Goal: Task Accomplishment & Management: Manage account settings

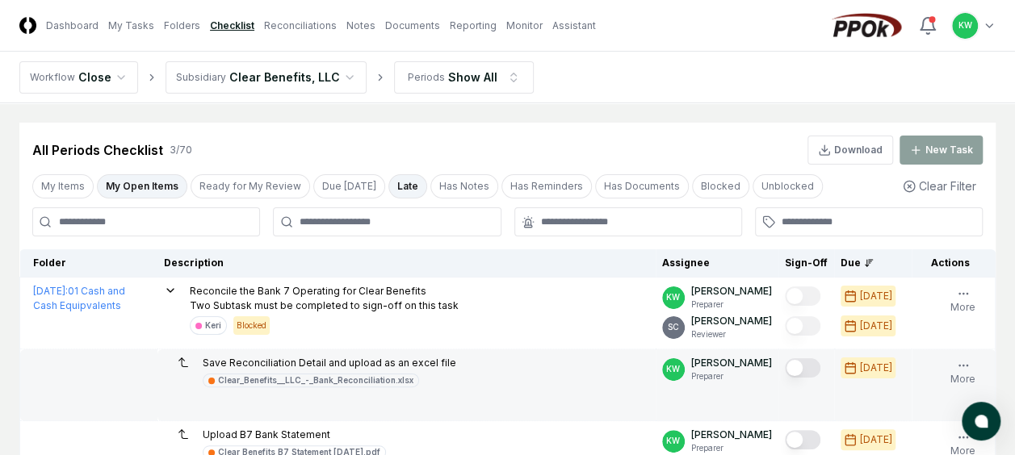
click at [544, 350] on td "Save Reconciliation Detail and upload as an excel file Clear_Benefits__LLC_-_Ba…" at bounding box center [406, 386] width 498 height 72
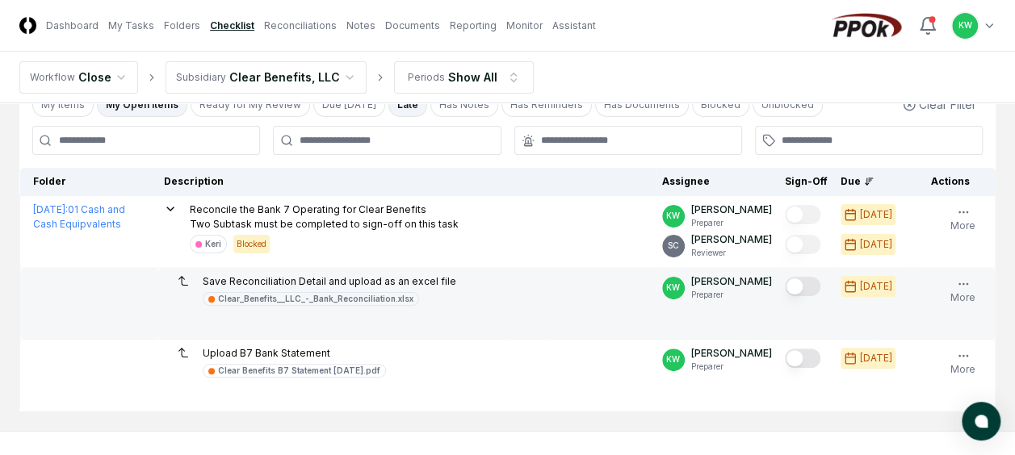
scroll to position [153, 0]
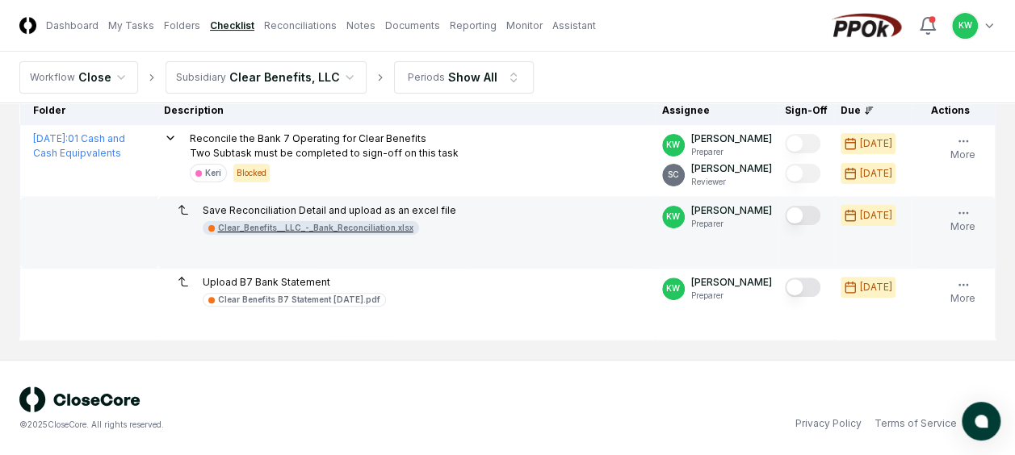
click at [363, 227] on div "Clear_Benefits__LLC_-_Bank_Reconciliation.xlsx" at bounding box center [315, 228] width 195 height 12
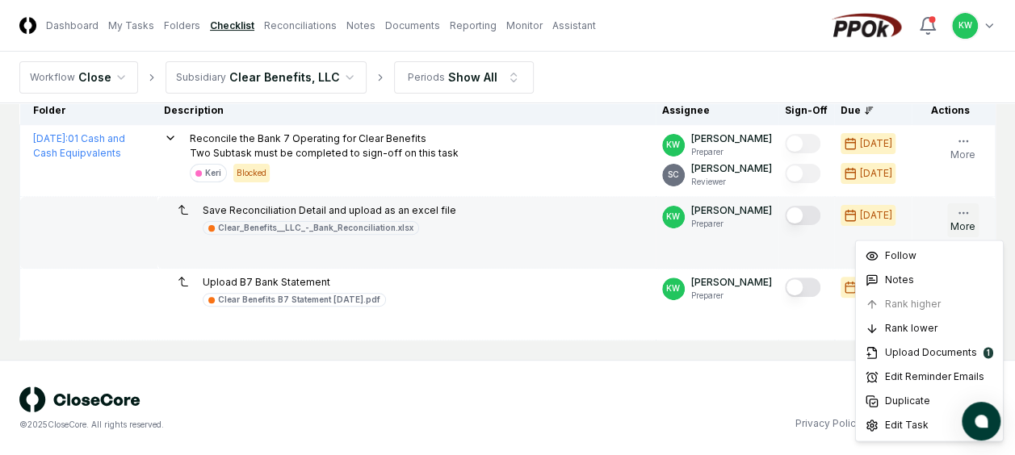
click at [959, 207] on icon "button" at bounding box center [963, 213] width 13 height 13
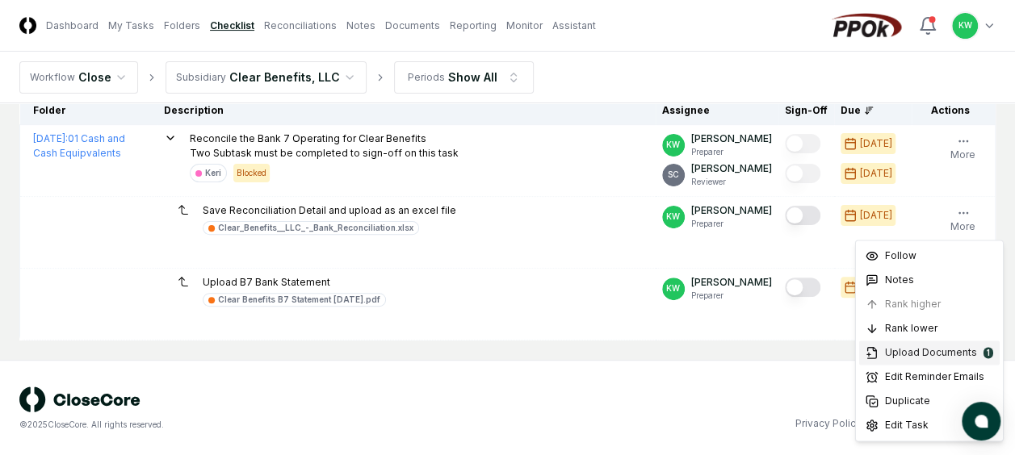
click at [893, 352] on span "Upload Documents" at bounding box center [931, 353] width 92 height 15
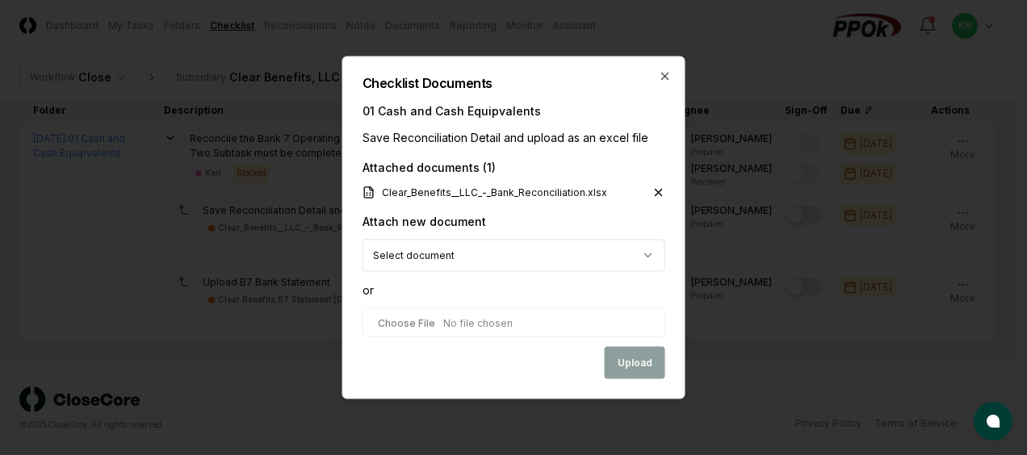
click at [528, 327] on input "file" at bounding box center [514, 322] width 303 height 29
type input "**********"
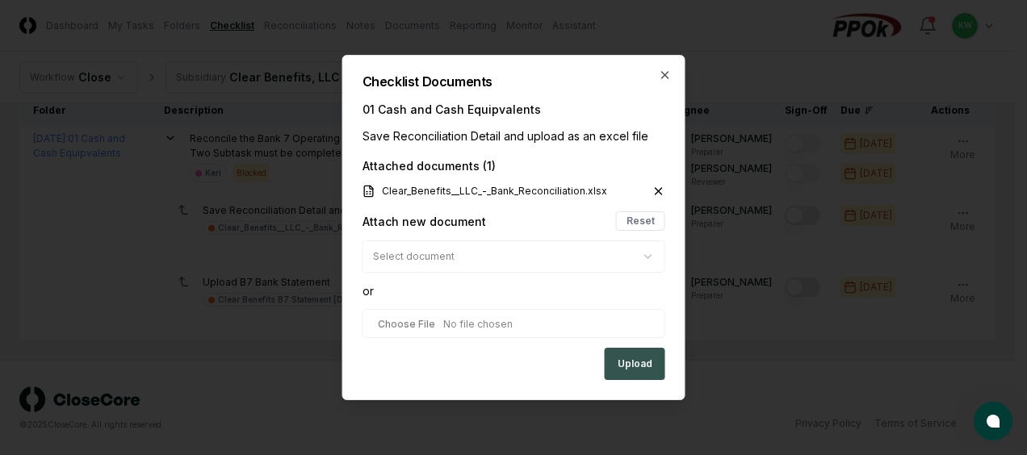
click at [632, 367] on button "Upload" at bounding box center [635, 364] width 61 height 32
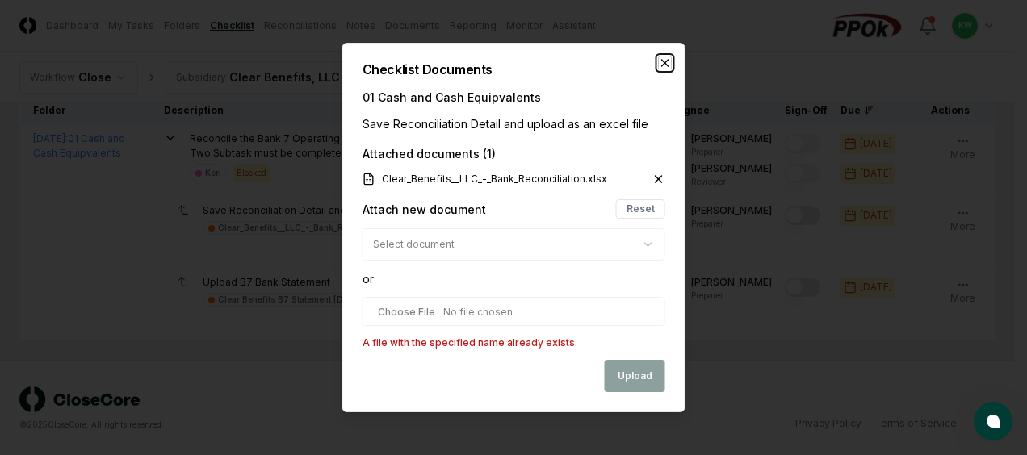
click at [663, 65] on icon "button" at bounding box center [665, 63] width 6 height 6
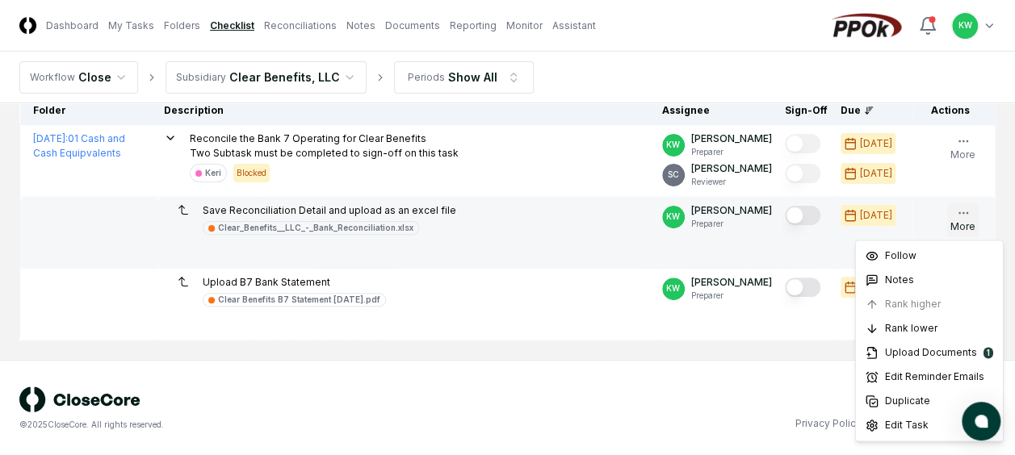
click at [963, 226] on button "More" at bounding box center [962, 220] width 31 height 34
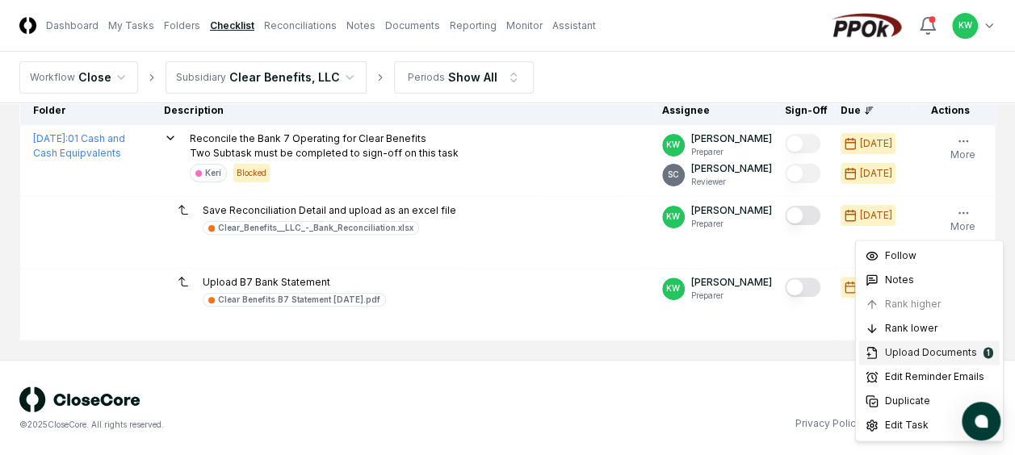
click at [902, 350] on span "Upload Documents" at bounding box center [931, 353] width 92 height 15
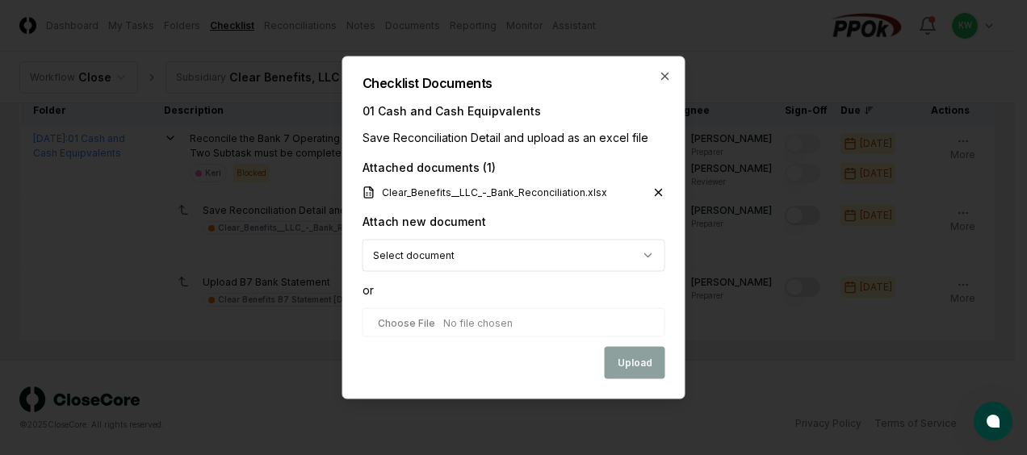
click at [518, 326] on input "file" at bounding box center [514, 322] width 303 height 29
type input "**********"
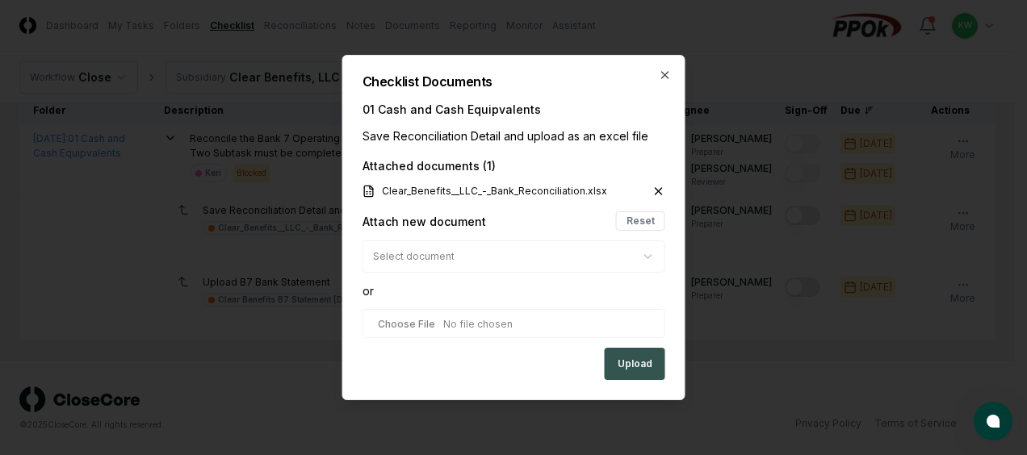
click at [639, 360] on button "Upload" at bounding box center [635, 364] width 61 height 32
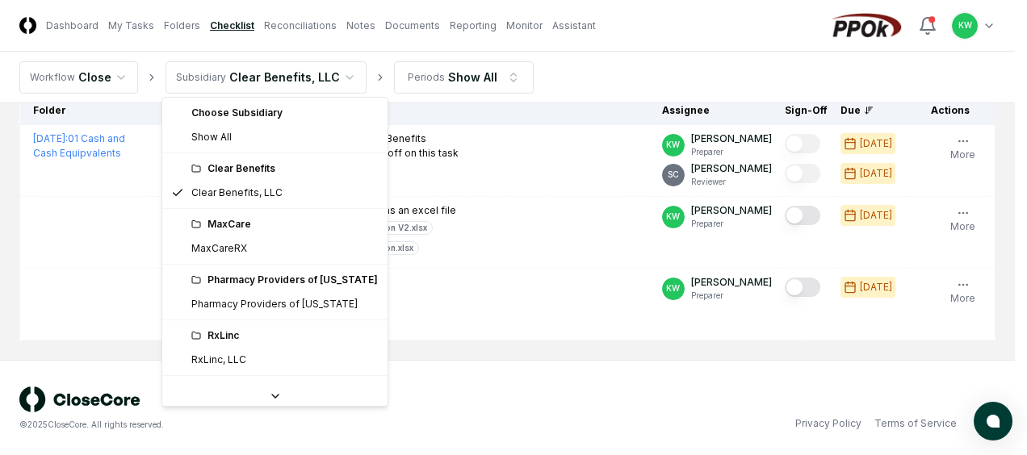
click at [339, 76] on html "CloseCore Dashboard My Tasks Folders Checklist Reconciliations Notes Documents …" at bounding box center [513, 152] width 1027 height 610
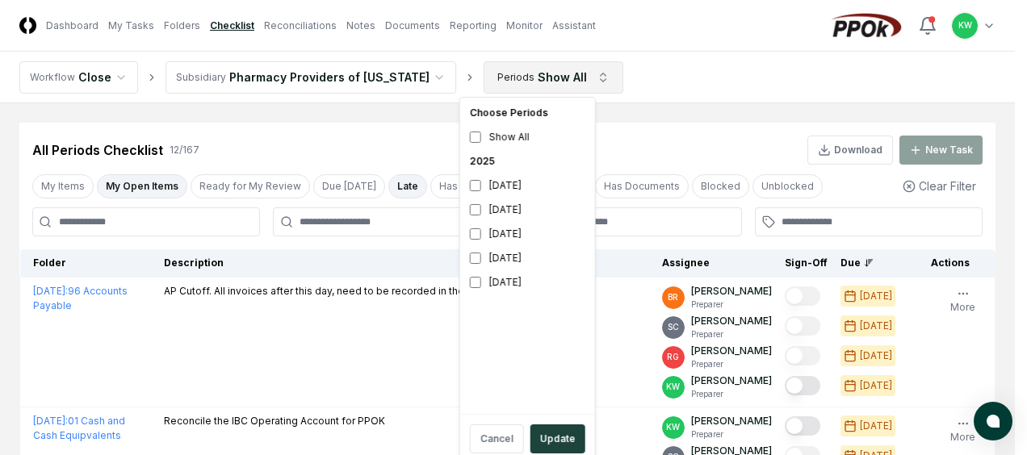
click at [549, 431] on button "Update" at bounding box center [557, 439] width 55 height 29
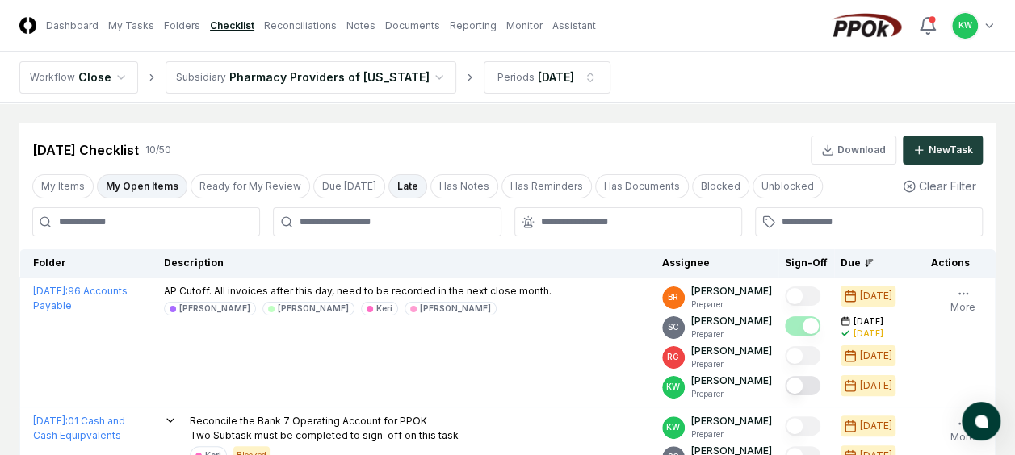
click at [371, 352] on td "AP Cutoff. All invoices after this day, need to be recorded in the next close m…" at bounding box center [406, 343] width 498 height 130
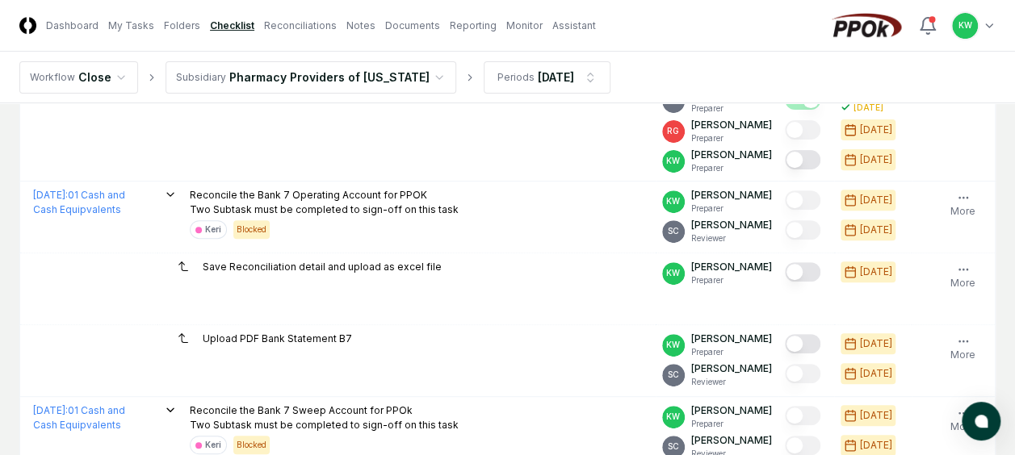
scroll to position [258, 0]
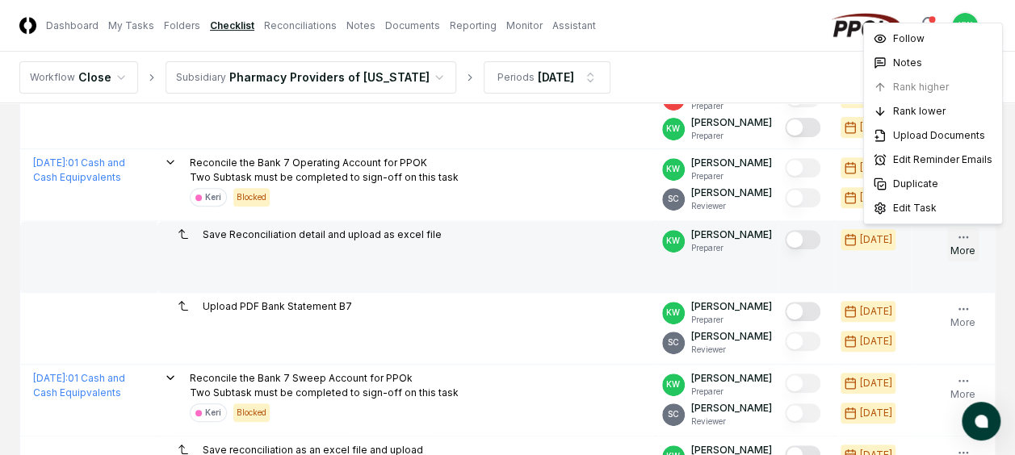
click at [957, 236] on icon "button" at bounding box center [963, 237] width 13 height 13
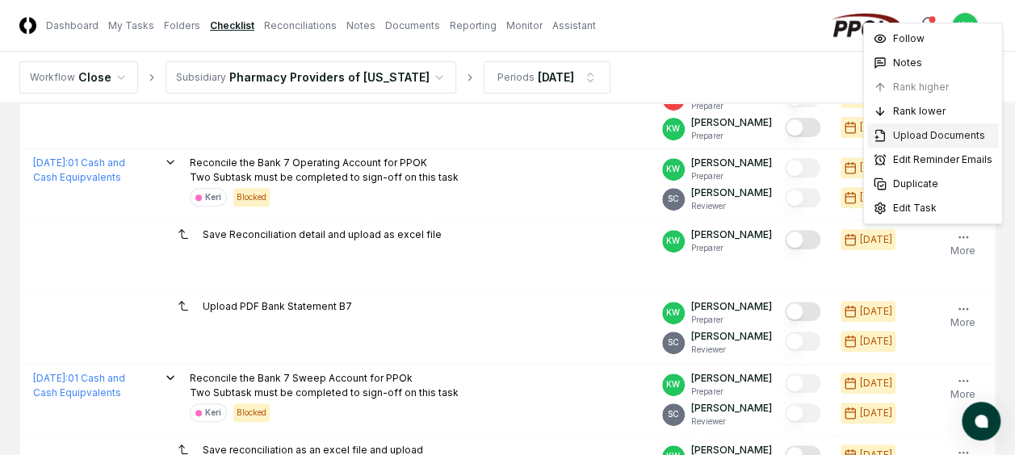
click at [901, 142] on div "Upload Documents" at bounding box center [933, 136] width 132 height 24
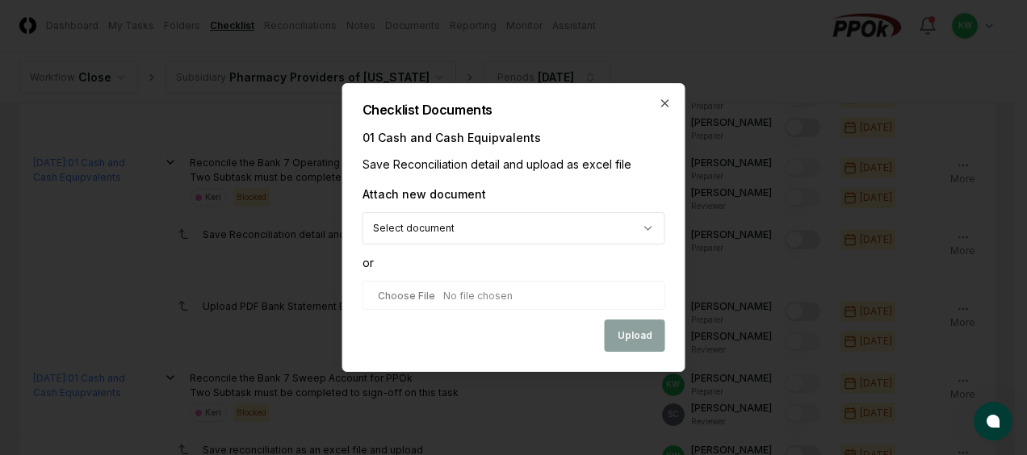
click at [542, 294] on input "file" at bounding box center [514, 295] width 303 height 29
type input "**********"
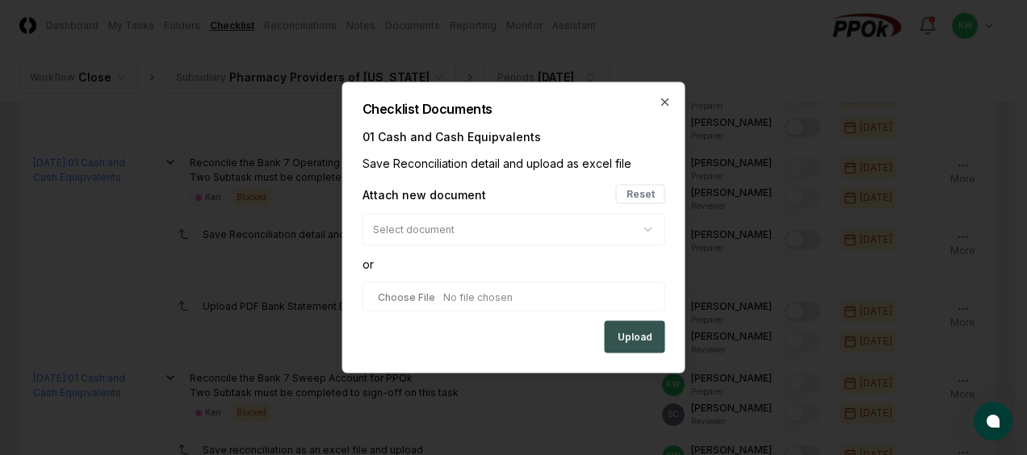
click at [640, 338] on button "Upload" at bounding box center [635, 337] width 61 height 32
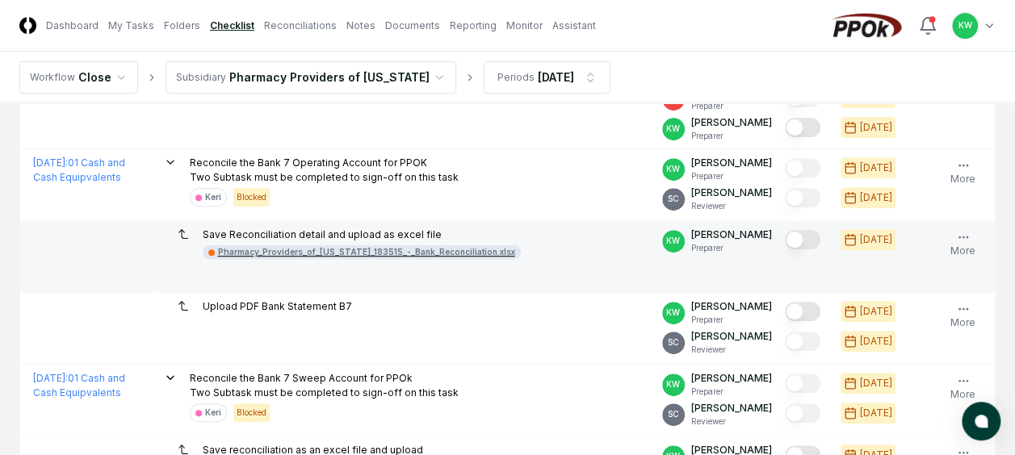
click at [343, 249] on div "Pharmacy_Providers_of_[US_STATE]_183515_-_Bank_Reconciliation.xlsx" at bounding box center [366, 252] width 297 height 12
click at [326, 249] on div "Pharmacy_Providers_of_[US_STATE]_183515_-_Bank_Reconciliation.xlsx" at bounding box center [366, 252] width 297 height 12
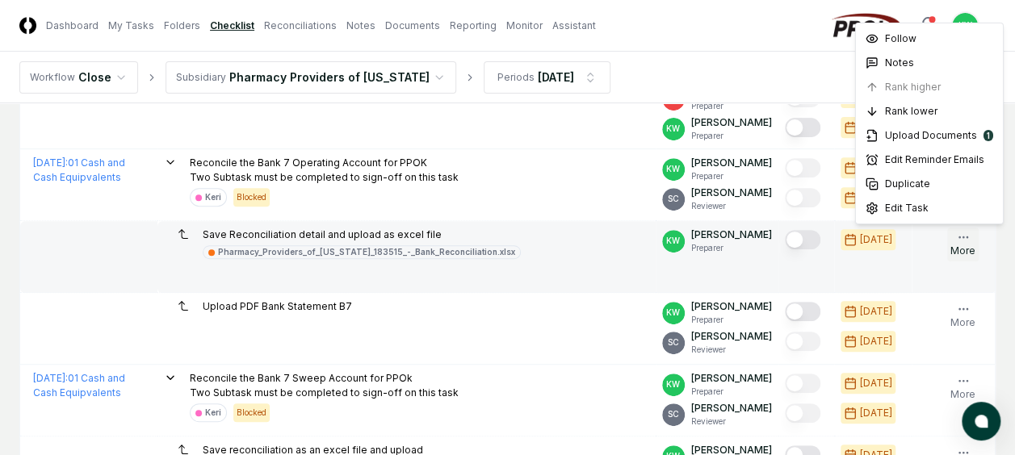
click at [961, 238] on icon "button" at bounding box center [963, 237] width 13 height 13
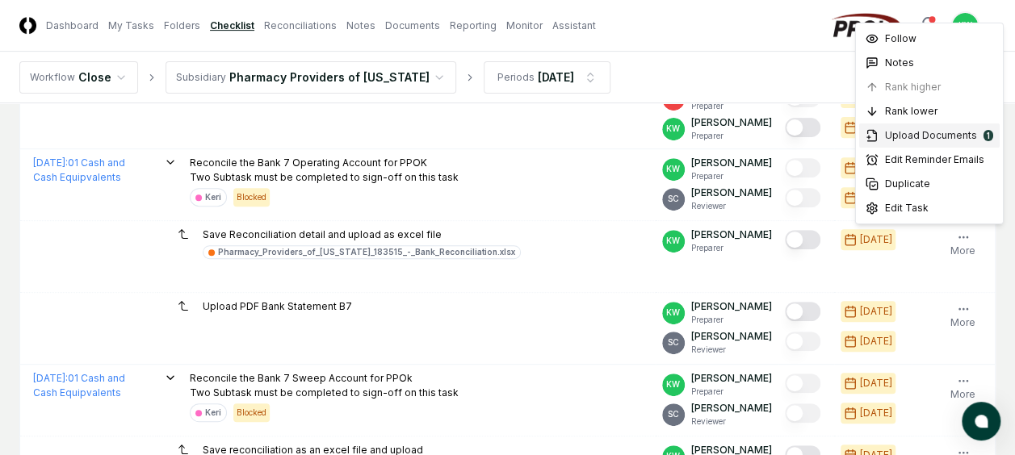
click at [925, 137] on span "Upload Documents" at bounding box center [931, 135] width 92 height 15
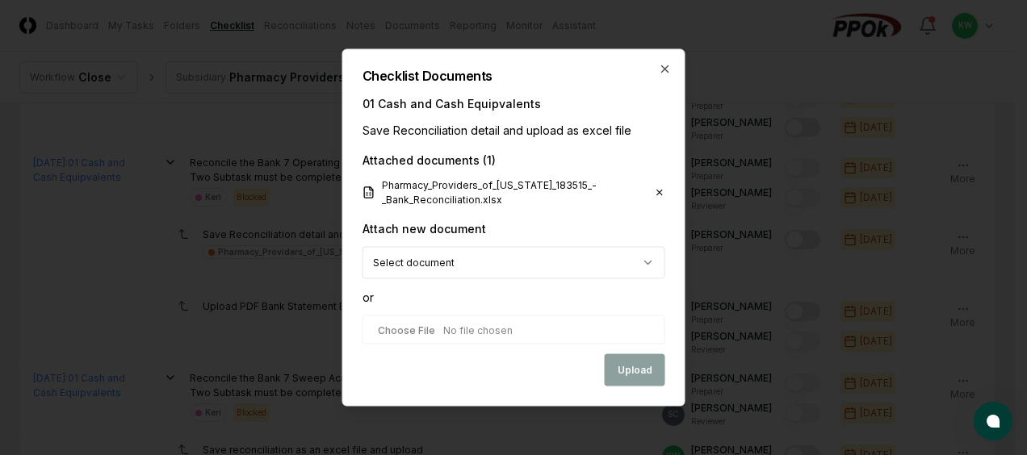
click at [536, 329] on input "file" at bounding box center [514, 330] width 303 height 29
type input "**********"
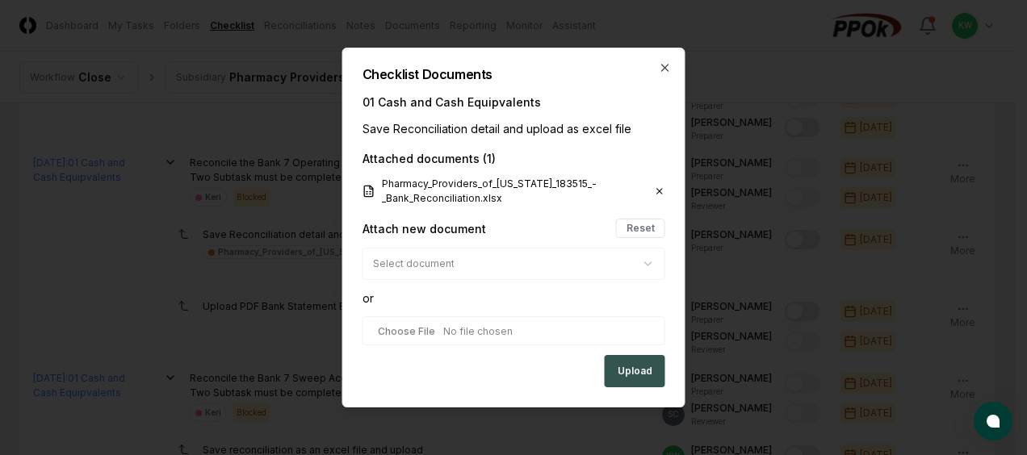
click at [633, 365] on button "Upload" at bounding box center [635, 371] width 61 height 32
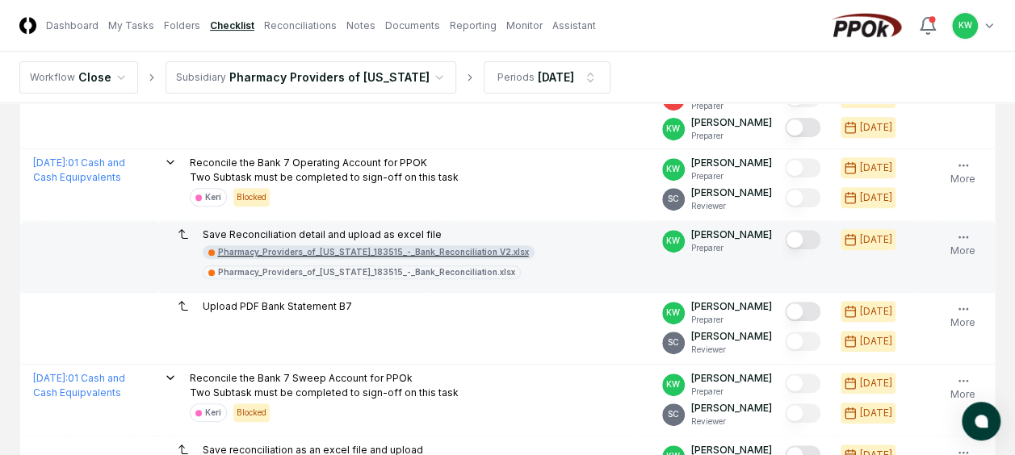
click at [380, 246] on div "Pharmacy_Providers_of_[US_STATE]_183515_-_Bank_Reconciliation V2.xlsx" at bounding box center [373, 252] width 311 height 12
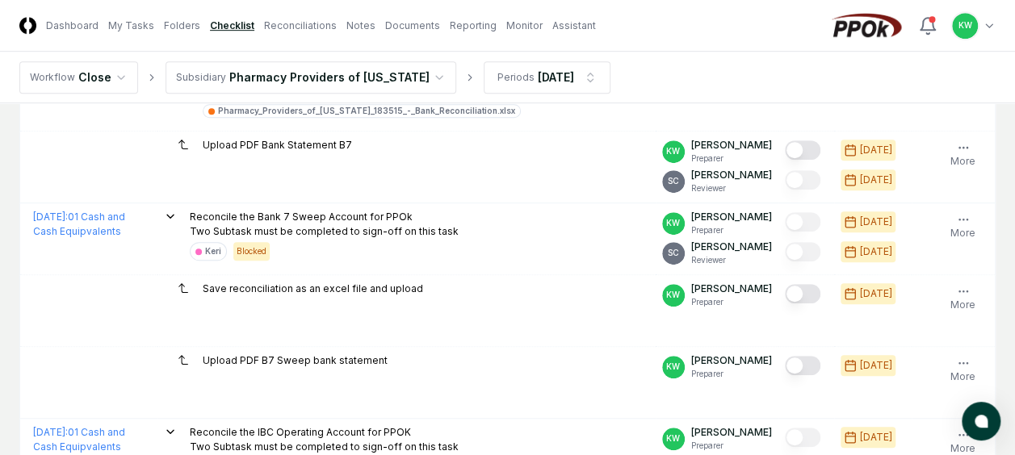
scroll to position [712, 0]
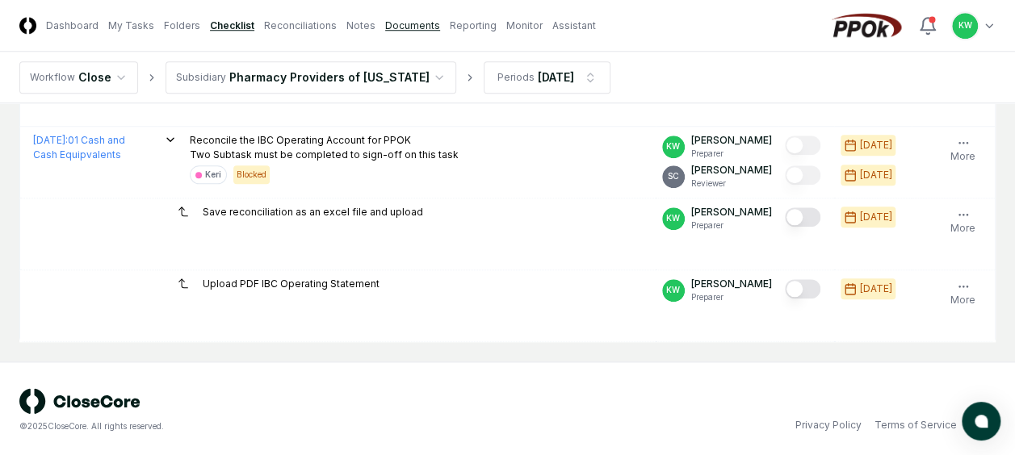
click at [411, 22] on link "Documents" at bounding box center [412, 26] width 55 height 15
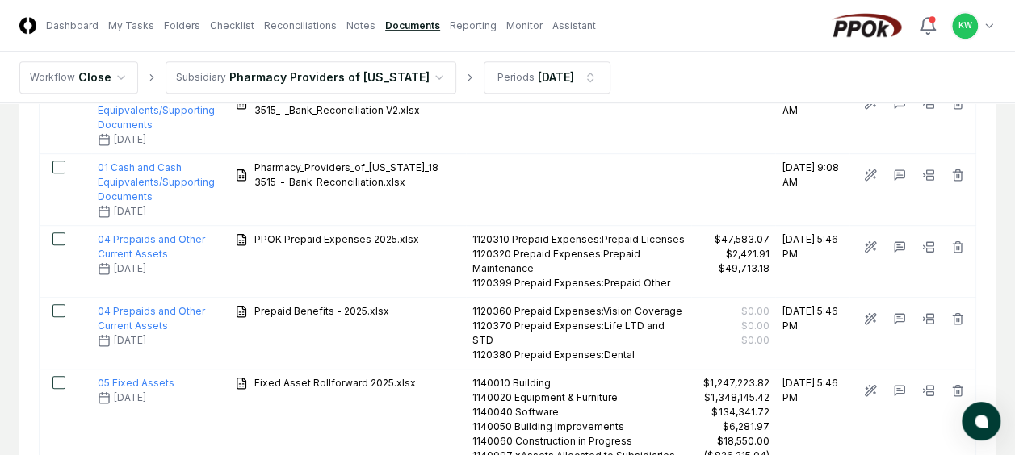
scroll to position [369, 0]
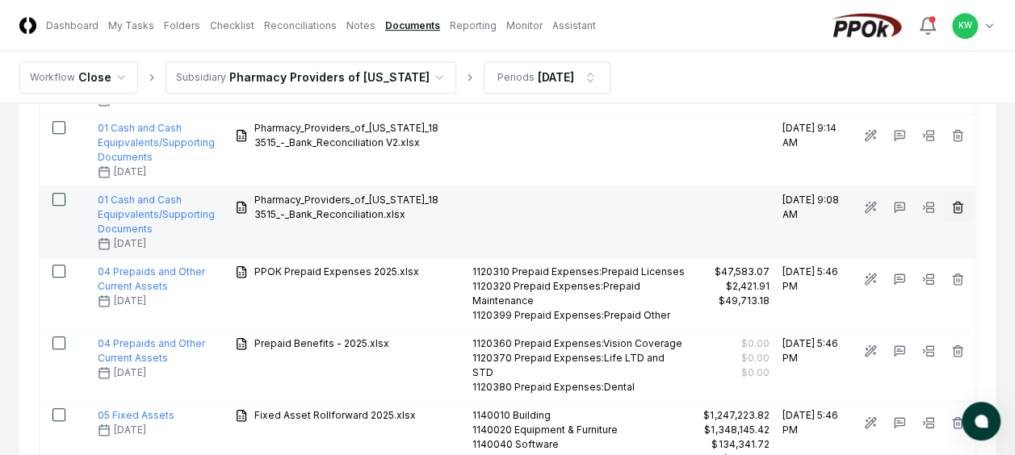
click at [957, 201] on icon "button" at bounding box center [957, 207] width 13 height 13
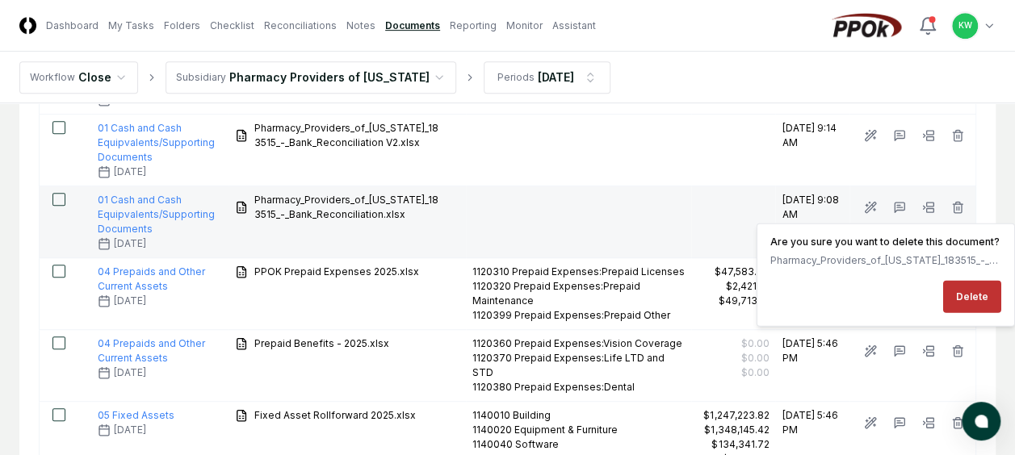
click at [959, 294] on button "Delete" at bounding box center [972, 297] width 58 height 32
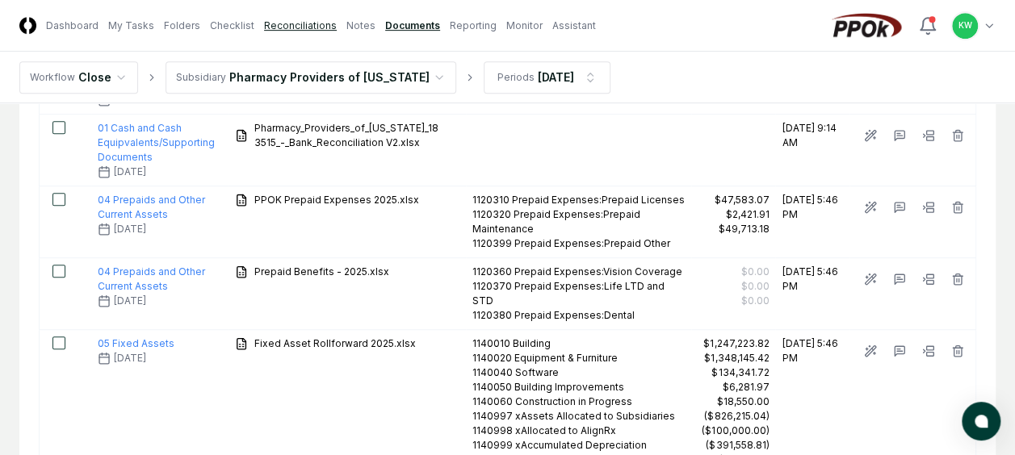
click at [307, 27] on link "Reconciliations" at bounding box center [300, 26] width 73 height 15
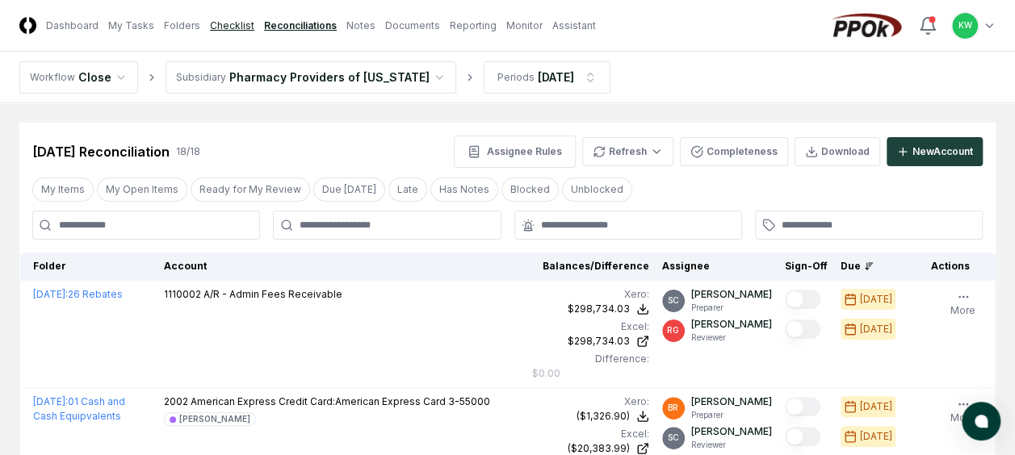
click at [226, 26] on link "Checklist" at bounding box center [232, 26] width 44 height 15
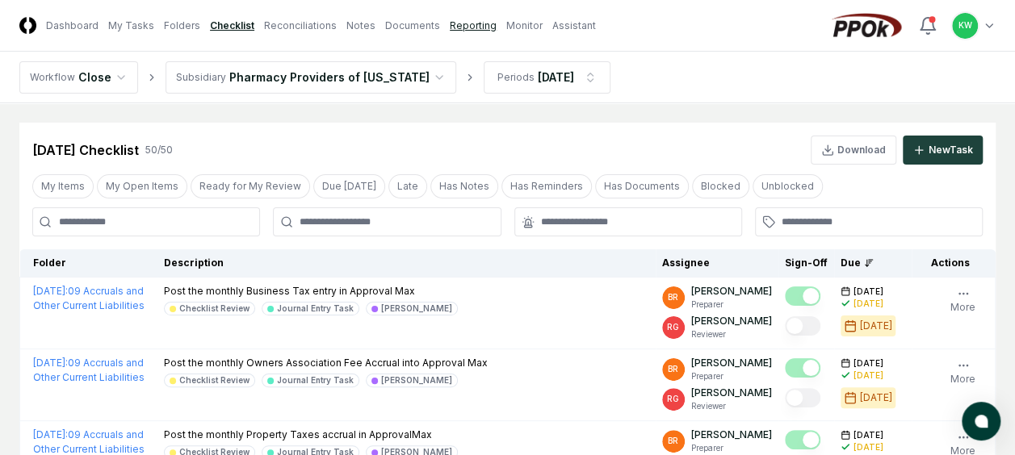
click at [452, 21] on link "Reporting" at bounding box center [473, 26] width 47 height 15
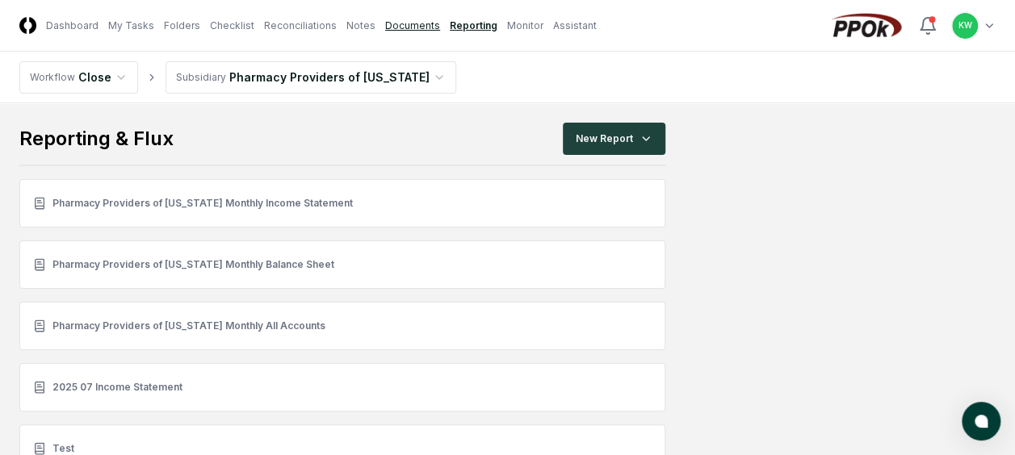
click at [385, 26] on link "Documents" at bounding box center [412, 26] width 55 height 15
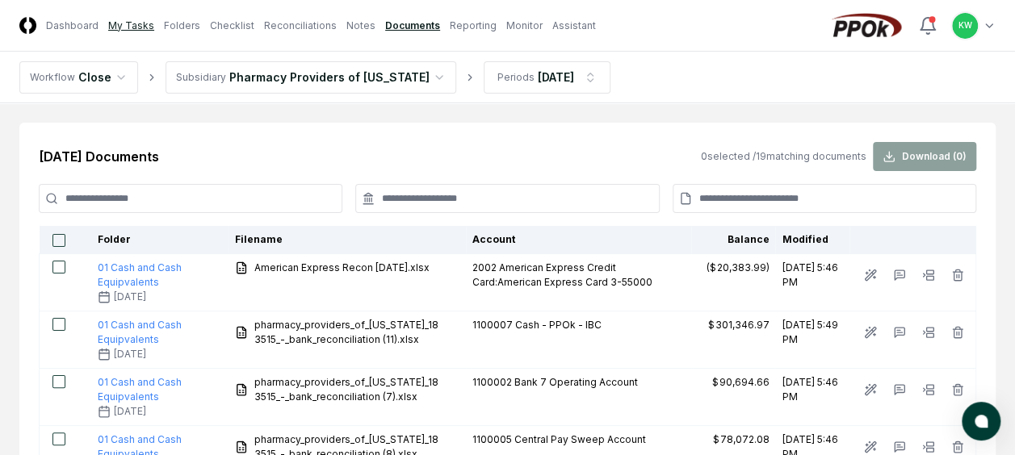
click at [129, 20] on link "My Tasks" at bounding box center [131, 26] width 46 height 15
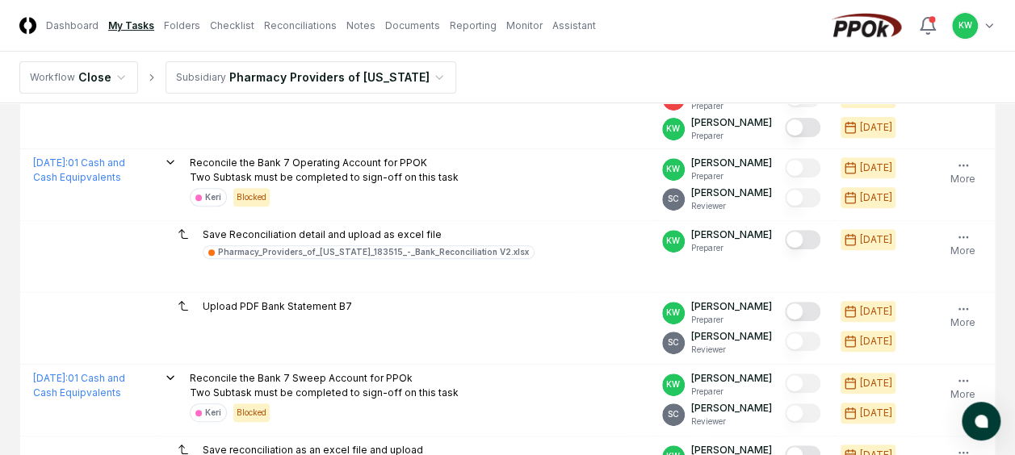
scroll to position [258, 0]
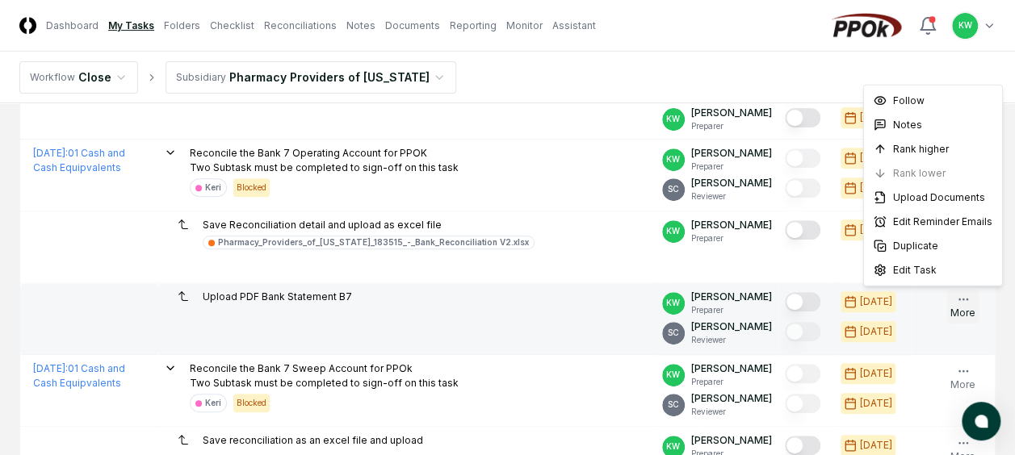
click at [962, 297] on icon "button" at bounding box center [963, 299] width 13 height 13
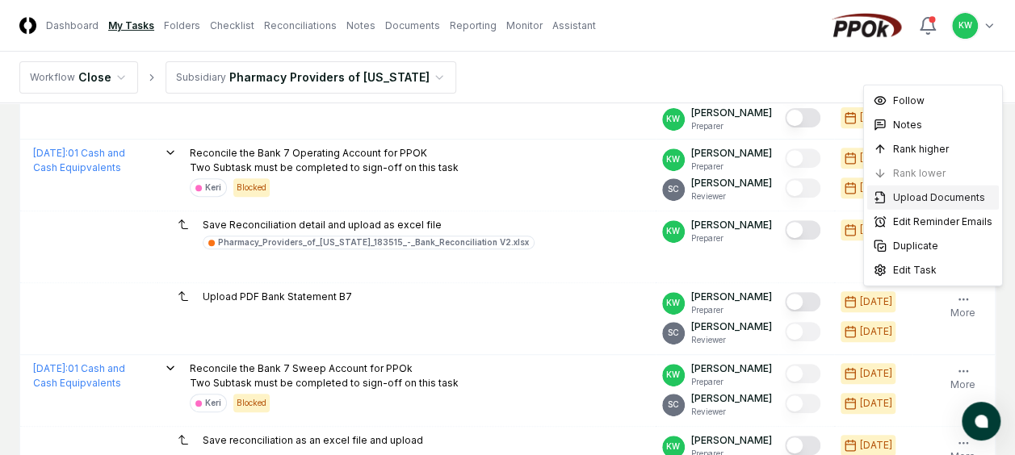
click at [933, 195] on span "Upload Documents" at bounding box center [939, 198] width 92 height 15
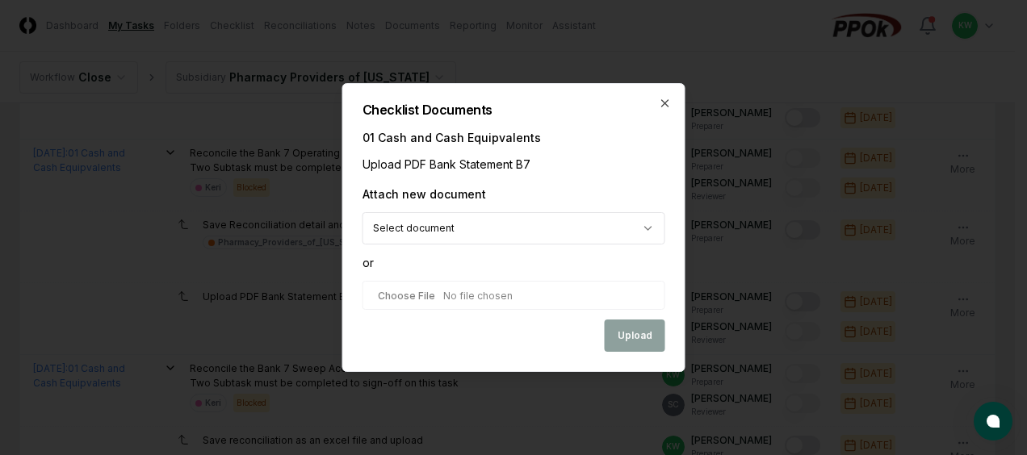
click at [535, 293] on input "file" at bounding box center [514, 295] width 303 height 29
type input "**********"
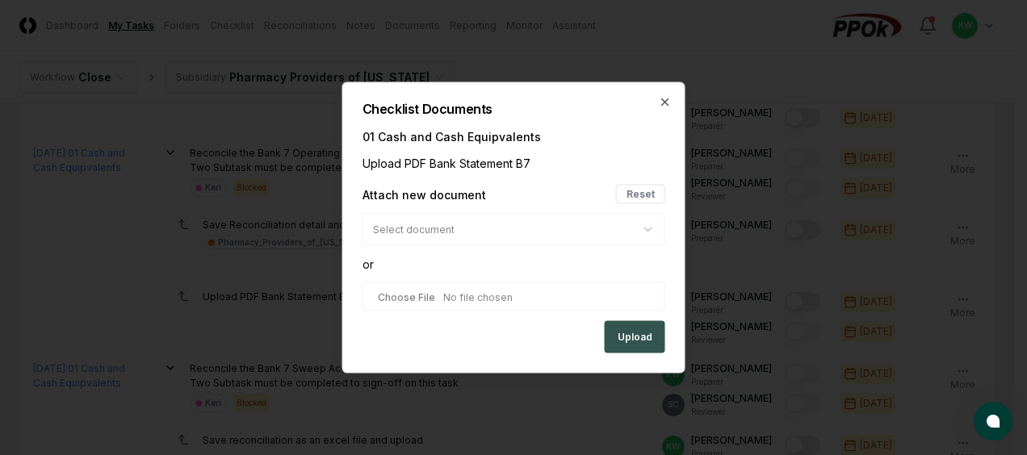
click at [643, 334] on button "Upload" at bounding box center [635, 337] width 61 height 32
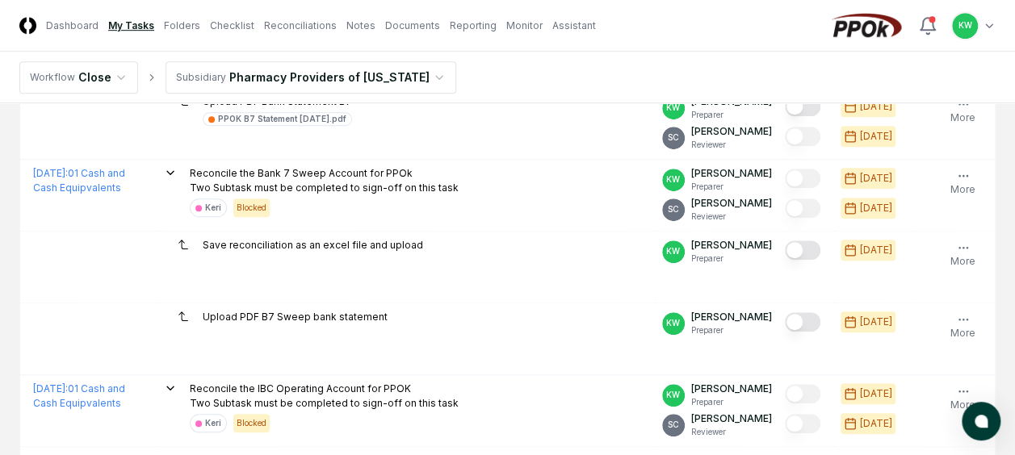
scroll to position [463, 0]
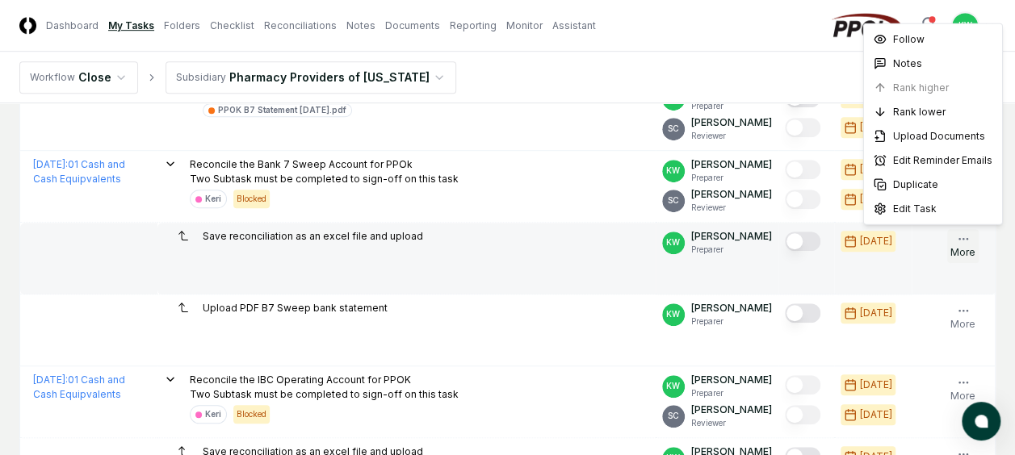
click at [962, 237] on icon "button" at bounding box center [963, 239] width 13 height 13
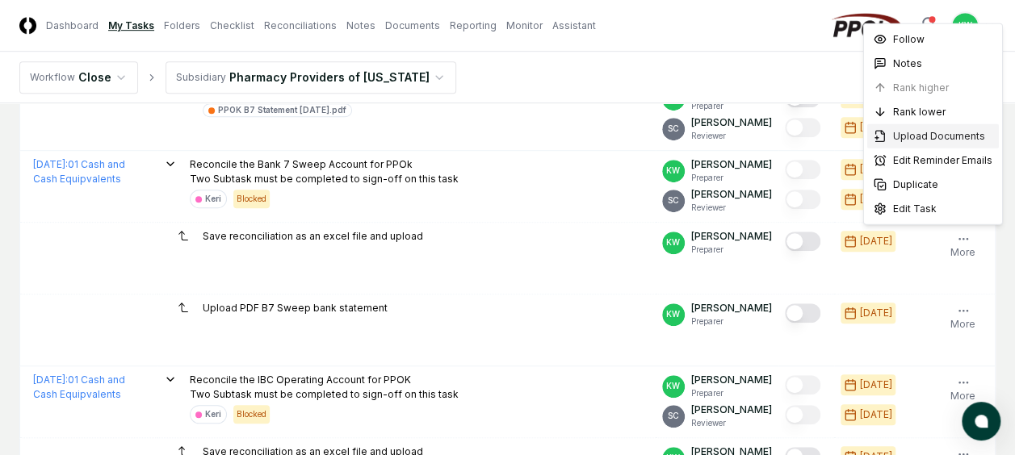
click at [930, 133] on span "Upload Documents" at bounding box center [939, 136] width 92 height 15
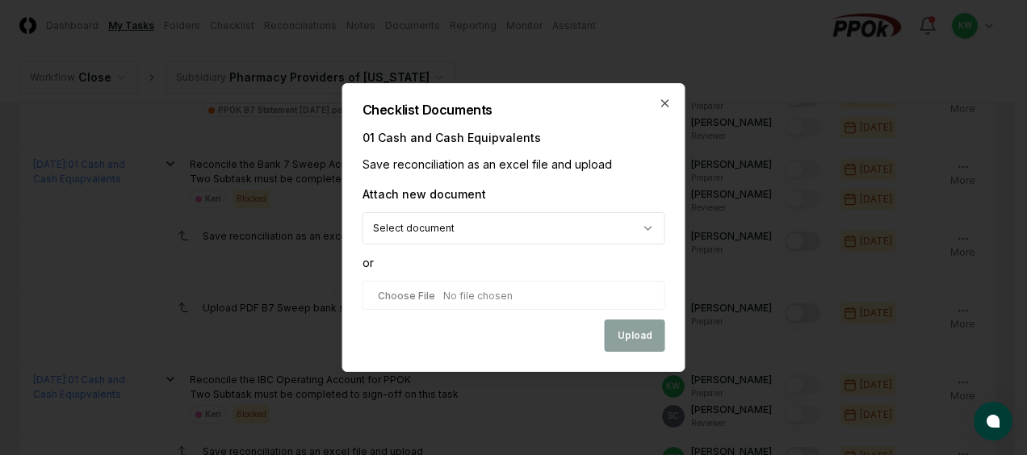
click at [513, 296] on input "file" at bounding box center [514, 295] width 303 height 29
type input "**********"
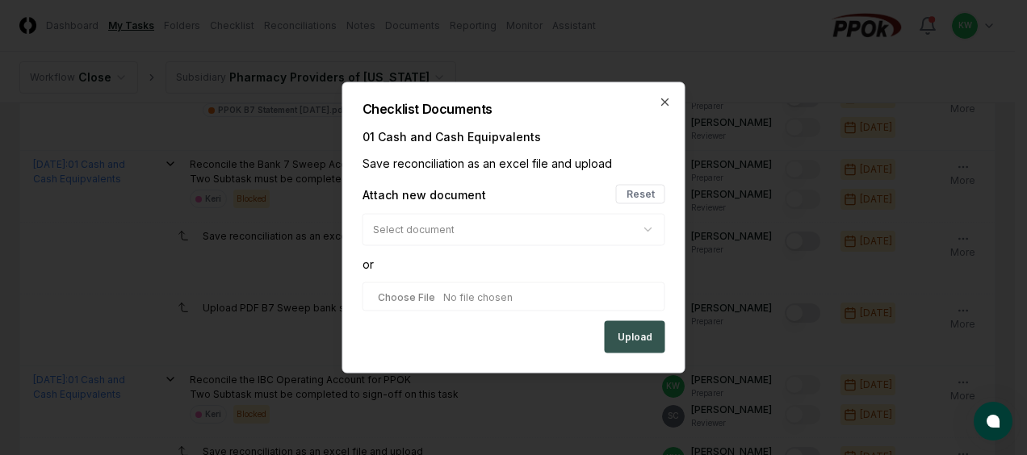
click at [640, 336] on button "Upload" at bounding box center [635, 337] width 61 height 32
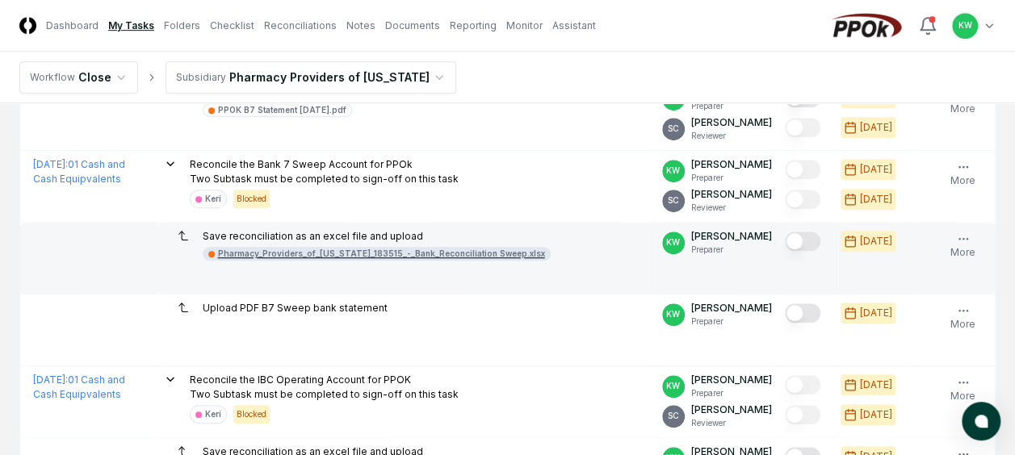
click at [439, 252] on div "Pharmacy_Providers_of_[US_STATE]_183515_-_Bank_Reconciliation Sweep.xlsx" at bounding box center [381, 254] width 327 height 12
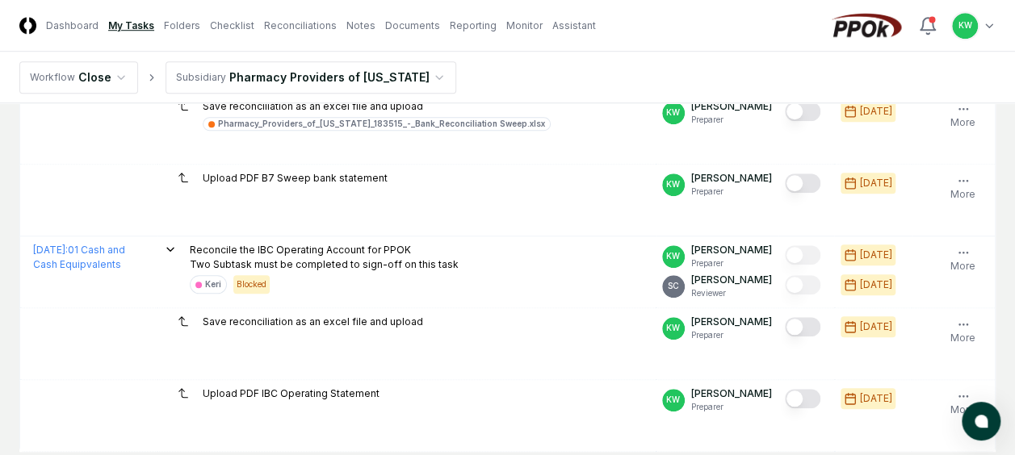
scroll to position [602, 0]
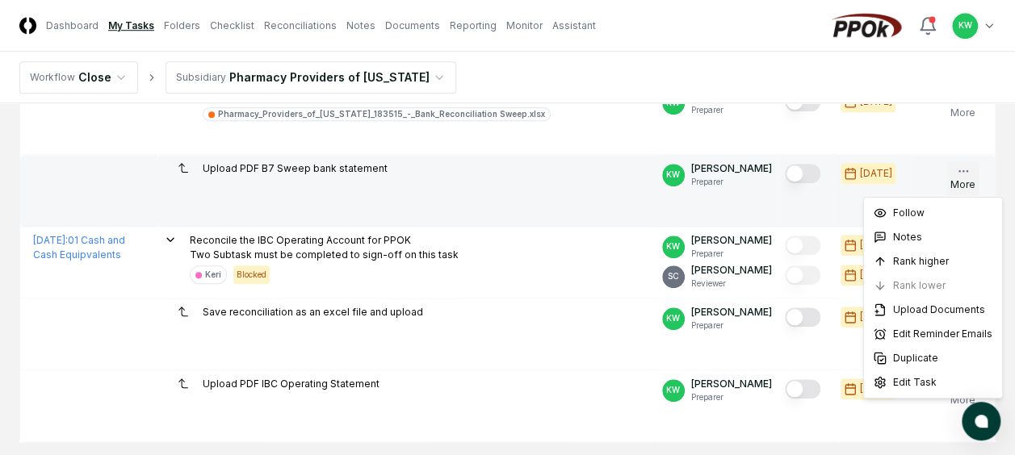
click at [966, 168] on icon "button" at bounding box center [963, 171] width 13 height 13
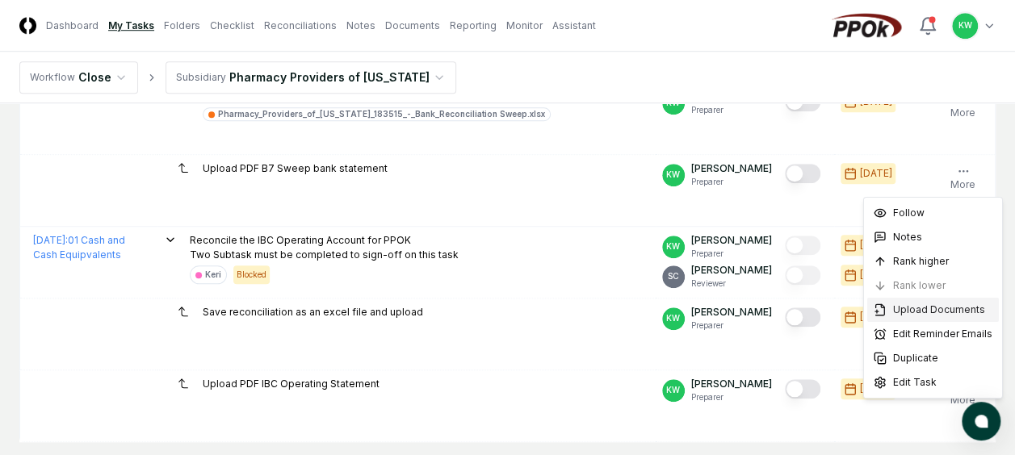
click at [911, 305] on span "Upload Documents" at bounding box center [939, 310] width 92 height 15
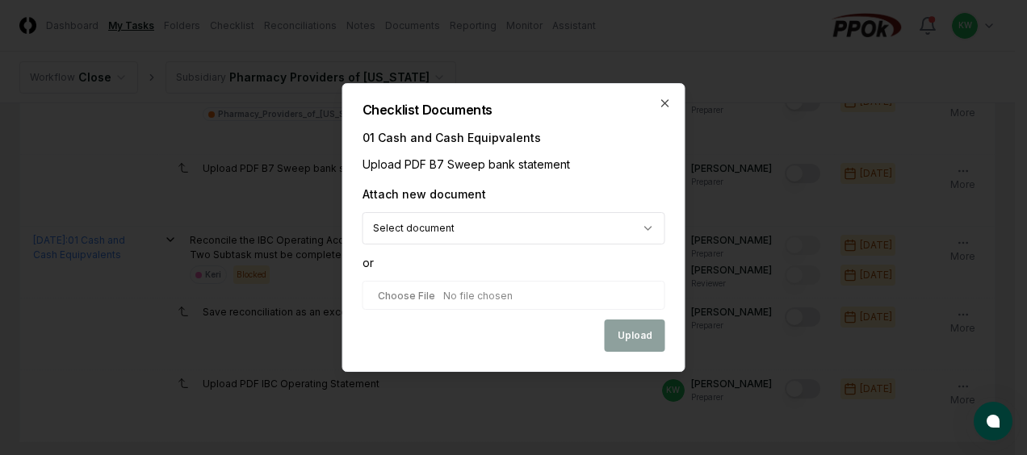
click at [541, 296] on input "file" at bounding box center [514, 295] width 303 height 29
type input "**********"
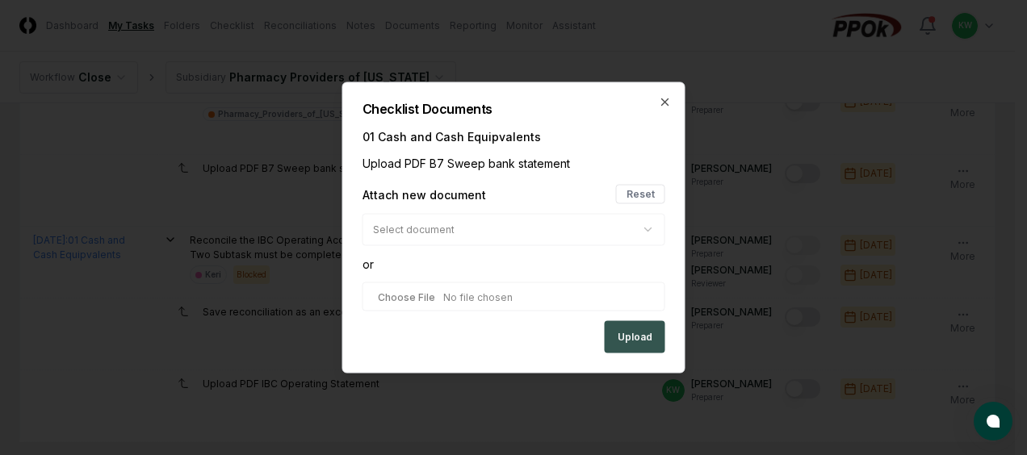
click at [632, 332] on button "Upload" at bounding box center [635, 337] width 61 height 32
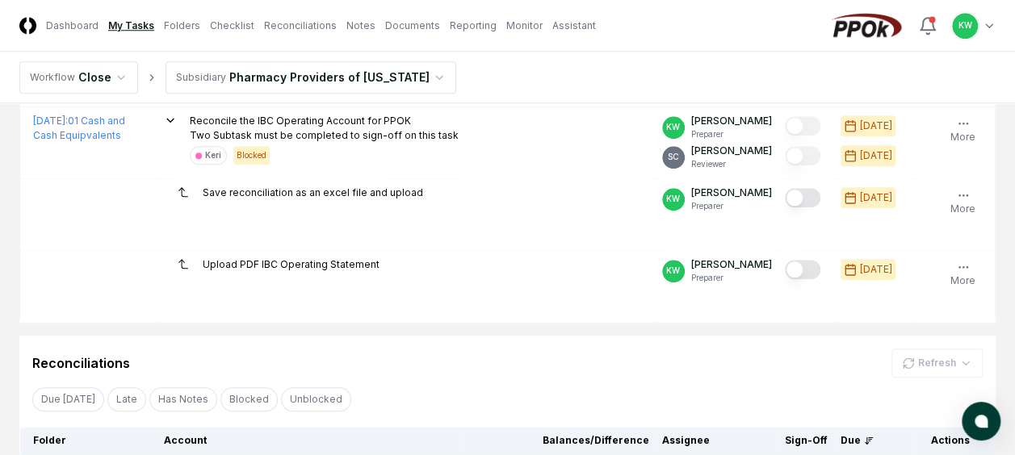
scroll to position [732, 0]
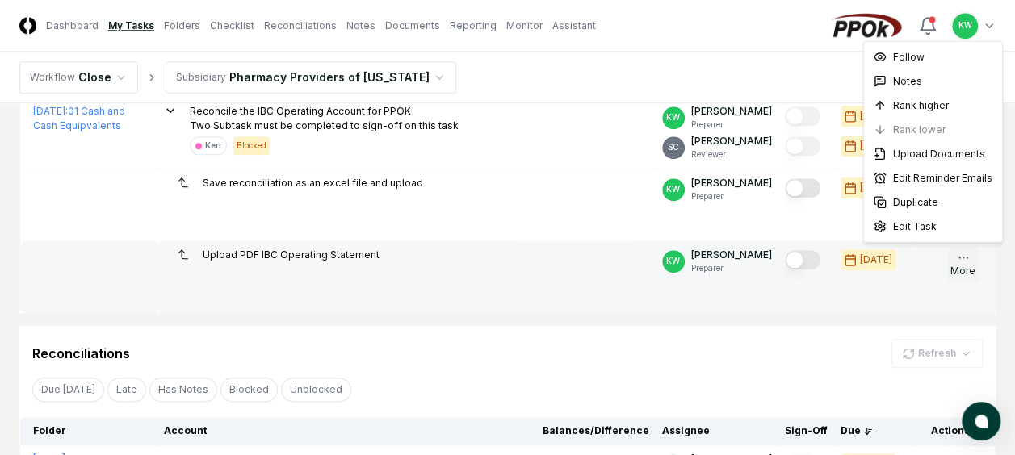
click at [964, 260] on icon "button" at bounding box center [963, 257] width 13 height 13
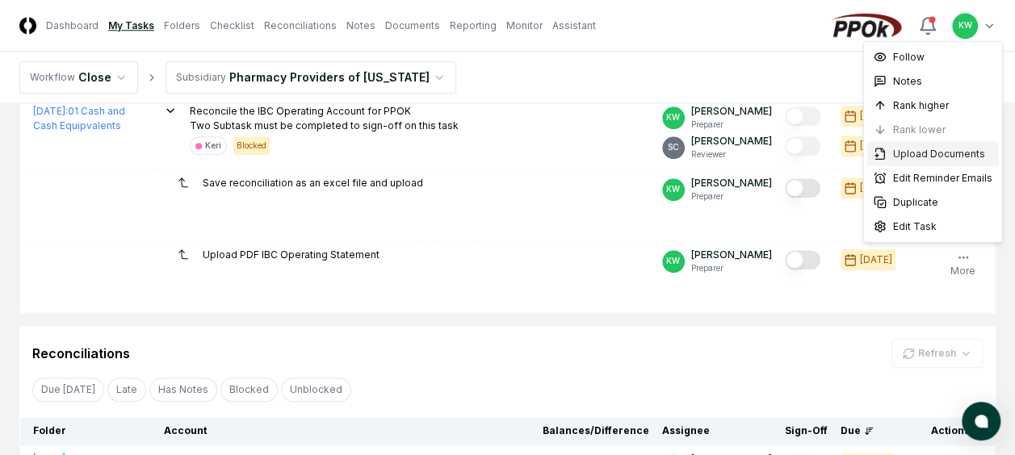
click at [916, 153] on span "Upload Documents" at bounding box center [939, 154] width 92 height 15
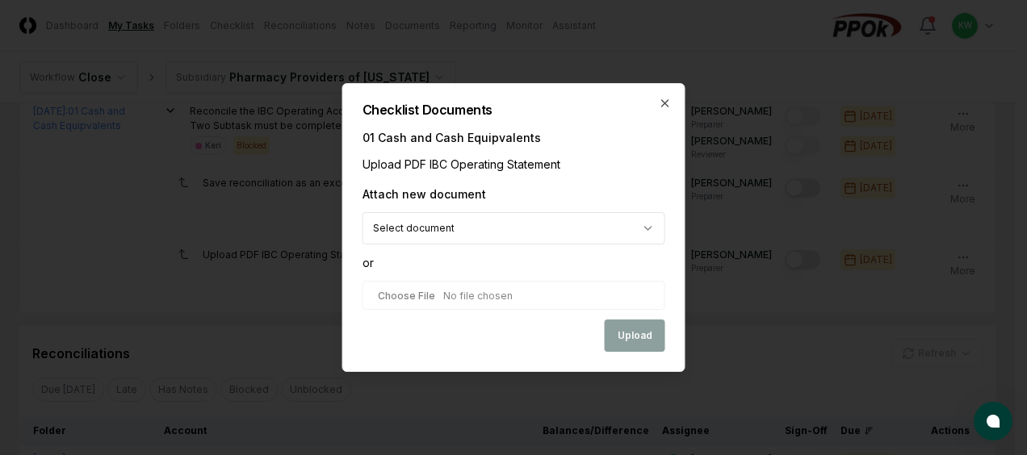
click at [497, 293] on input "file" at bounding box center [514, 295] width 303 height 29
type input "**********"
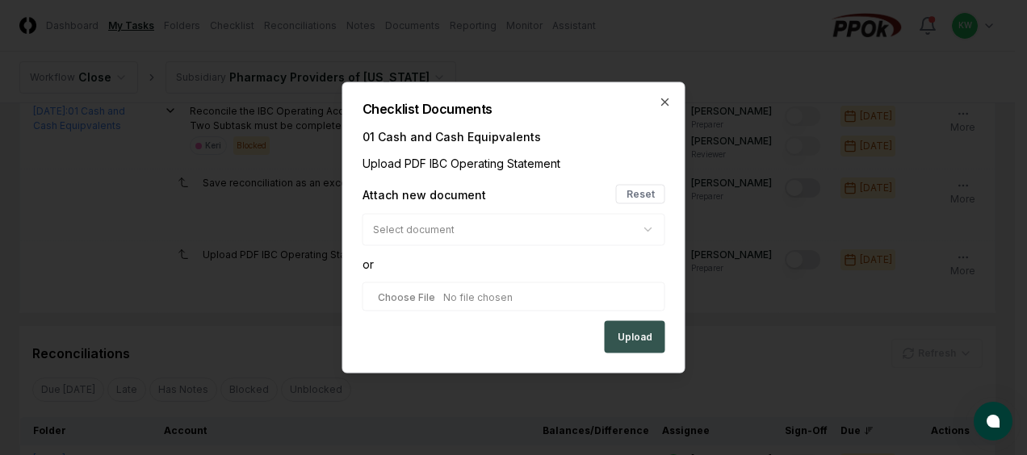
click at [638, 333] on button "Upload" at bounding box center [635, 337] width 61 height 32
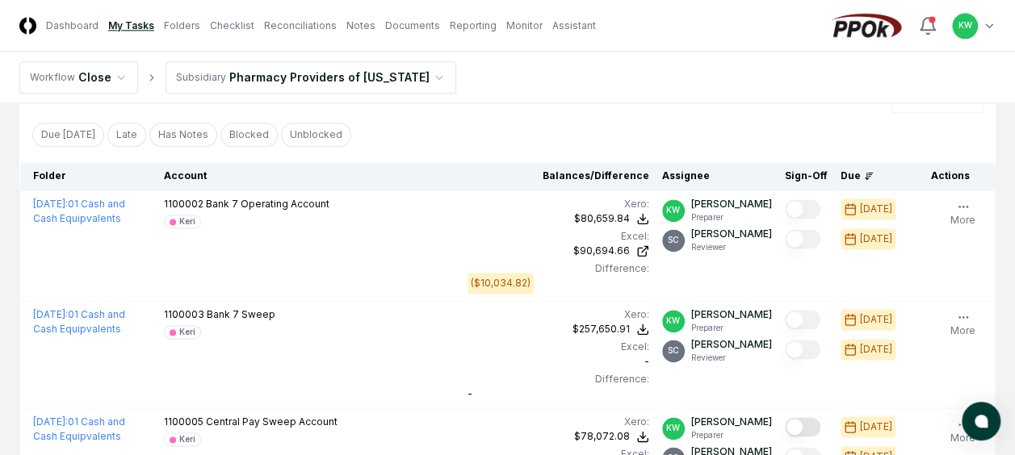
scroll to position [1000, 0]
